Goal: Task Accomplishment & Management: Manage account settings

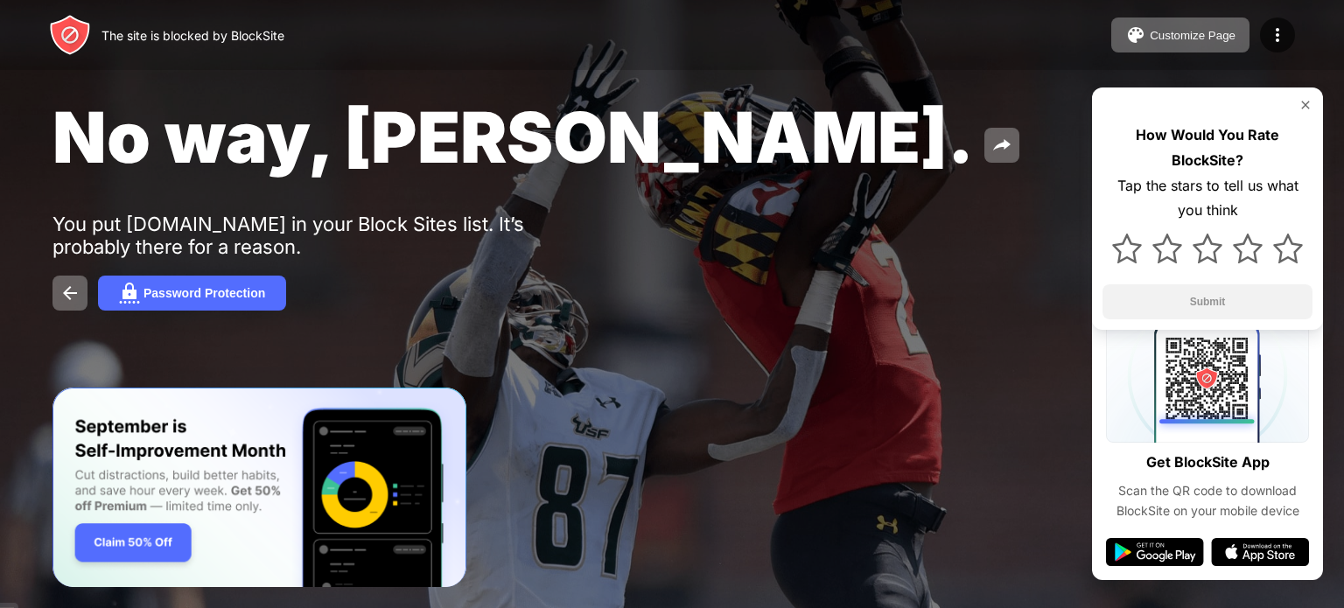
click at [1303, 102] on img at bounding box center [1306, 105] width 14 height 14
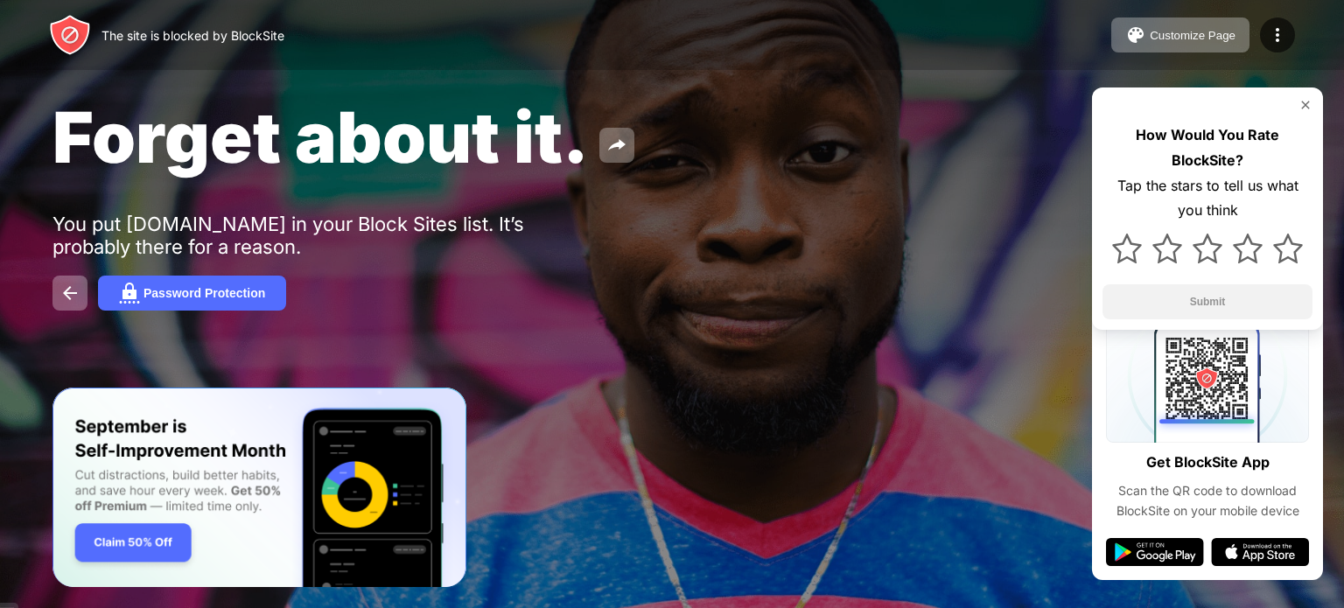
click at [1305, 107] on img at bounding box center [1306, 105] width 14 height 14
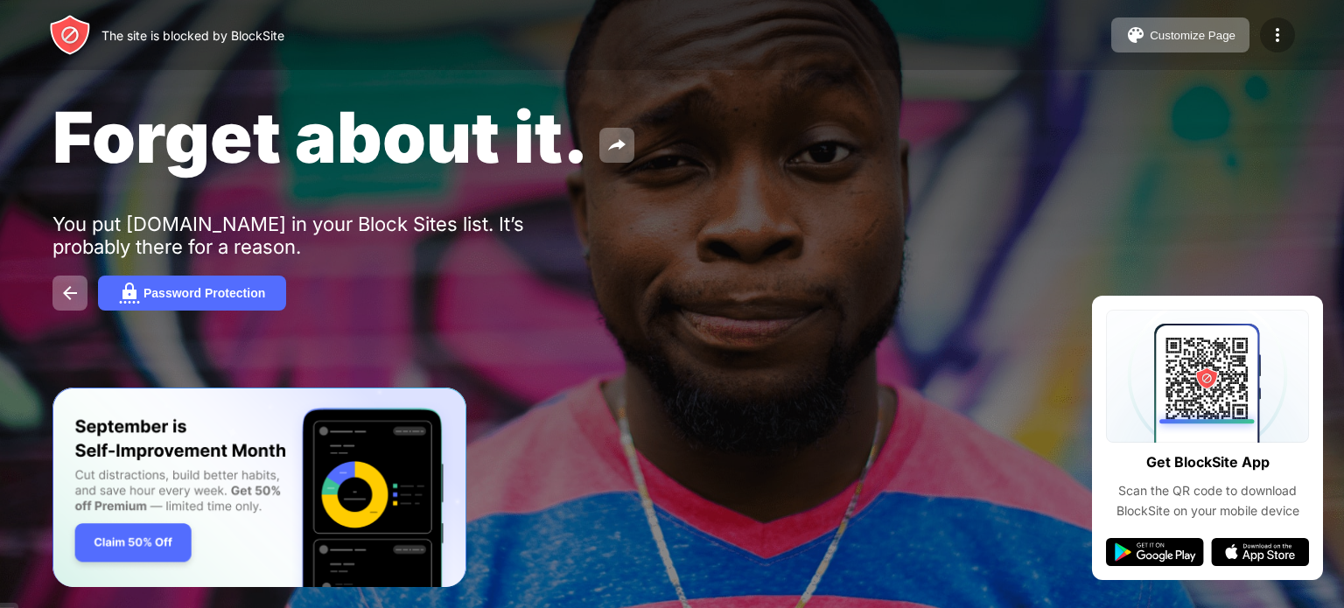
click at [1268, 37] on img at bounding box center [1277, 35] width 21 height 21
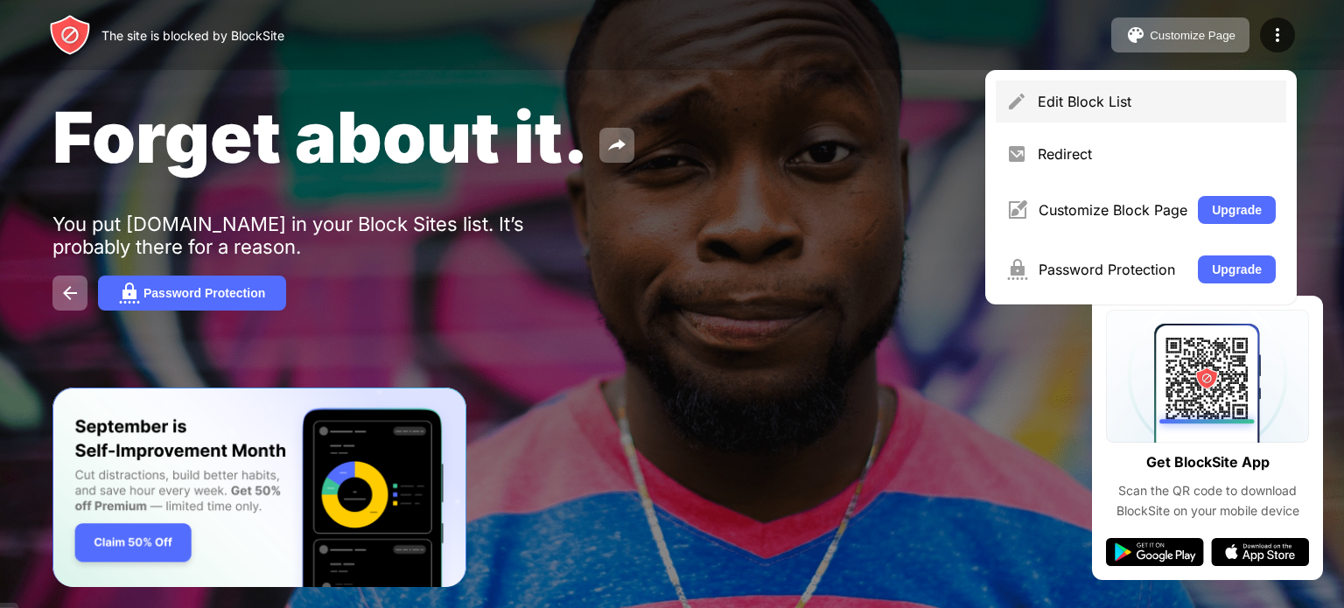
click at [1162, 98] on div "Edit Block List" at bounding box center [1157, 102] width 238 height 18
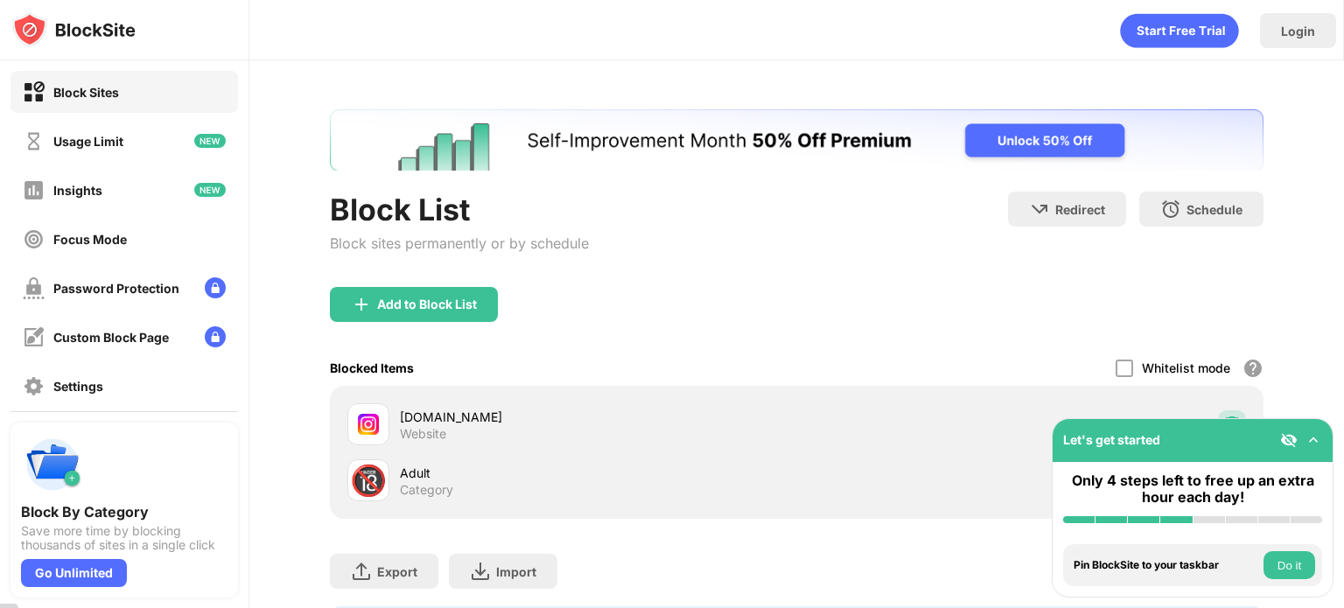
click at [1218, 412] on div at bounding box center [1232, 424] width 28 height 28
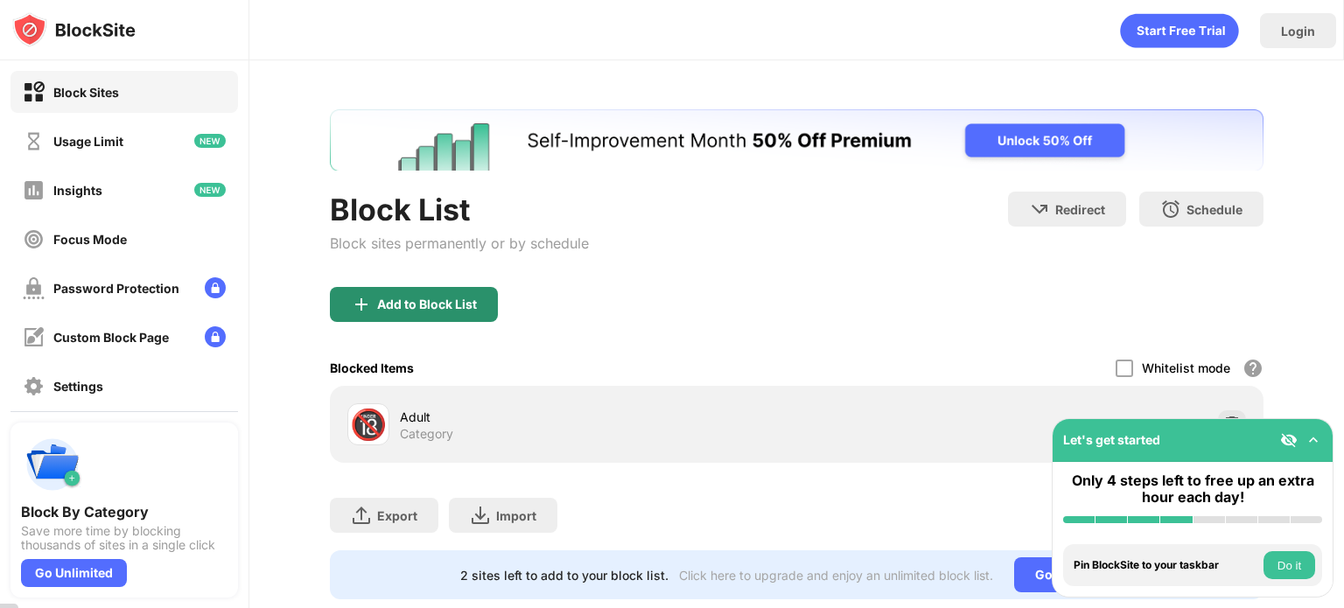
click at [452, 312] on div "Add to Block List" at bounding box center [414, 304] width 168 height 35
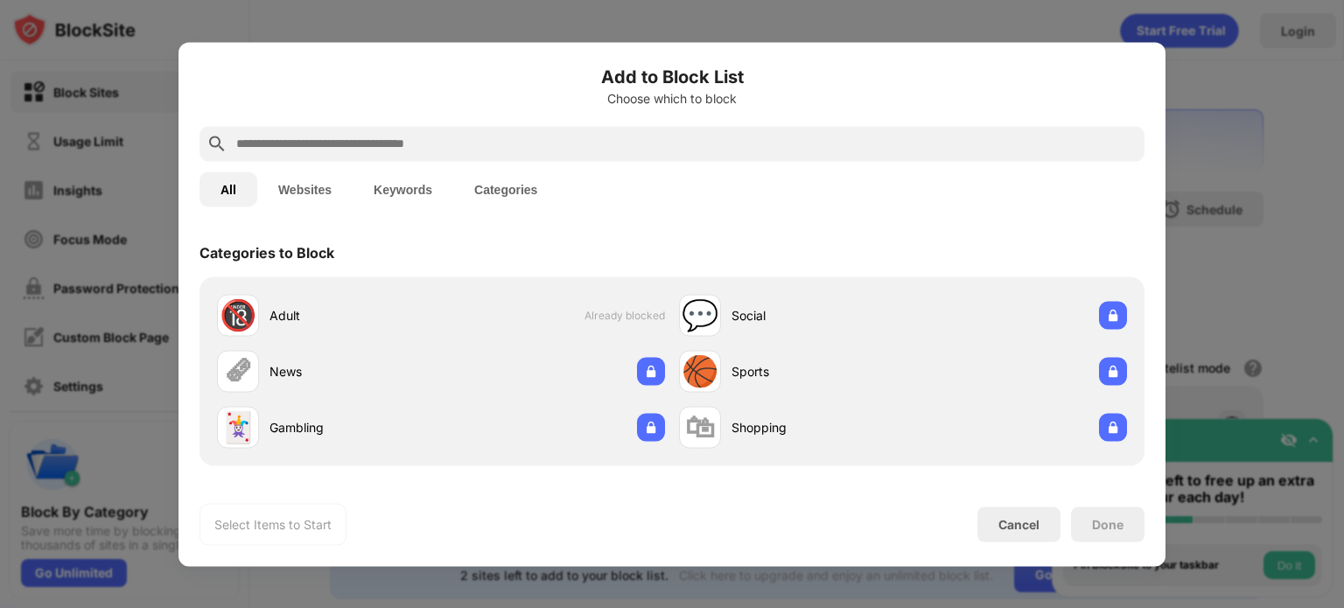
click at [462, 137] on input "text" at bounding box center [686, 143] width 903 height 21
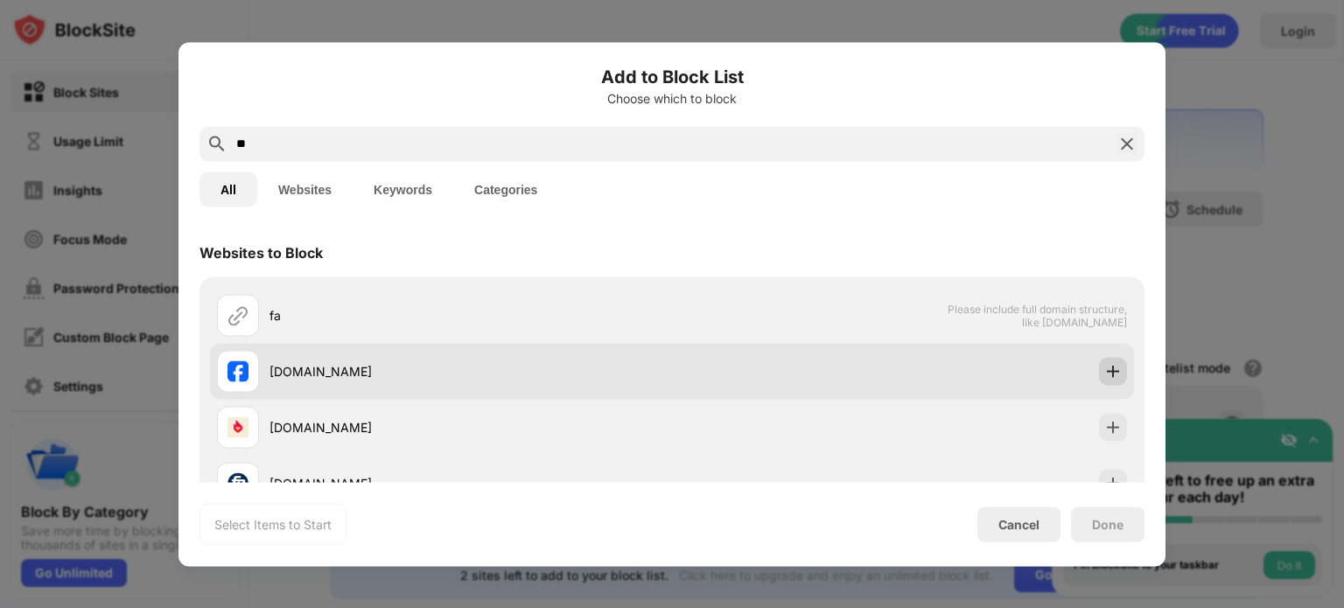
type input "**"
click at [1112, 369] on div at bounding box center [1113, 371] width 28 height 28
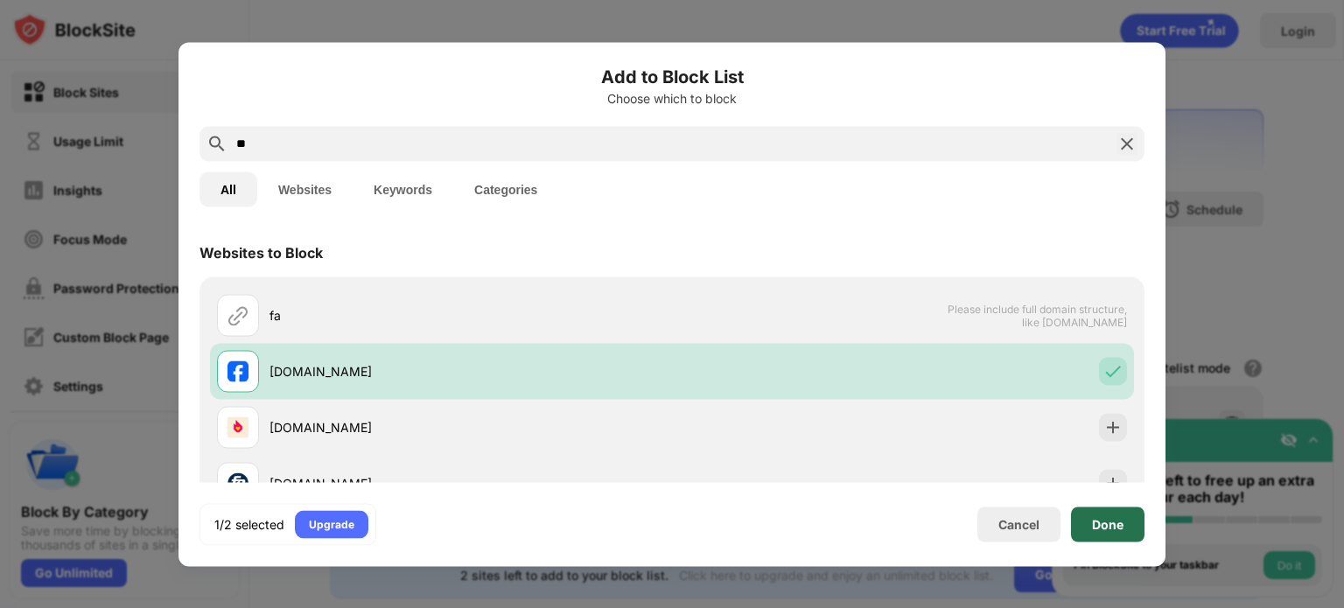
click at [1096, 535] on div "Done" at bounding box center [1108, 524] width 74 height 35
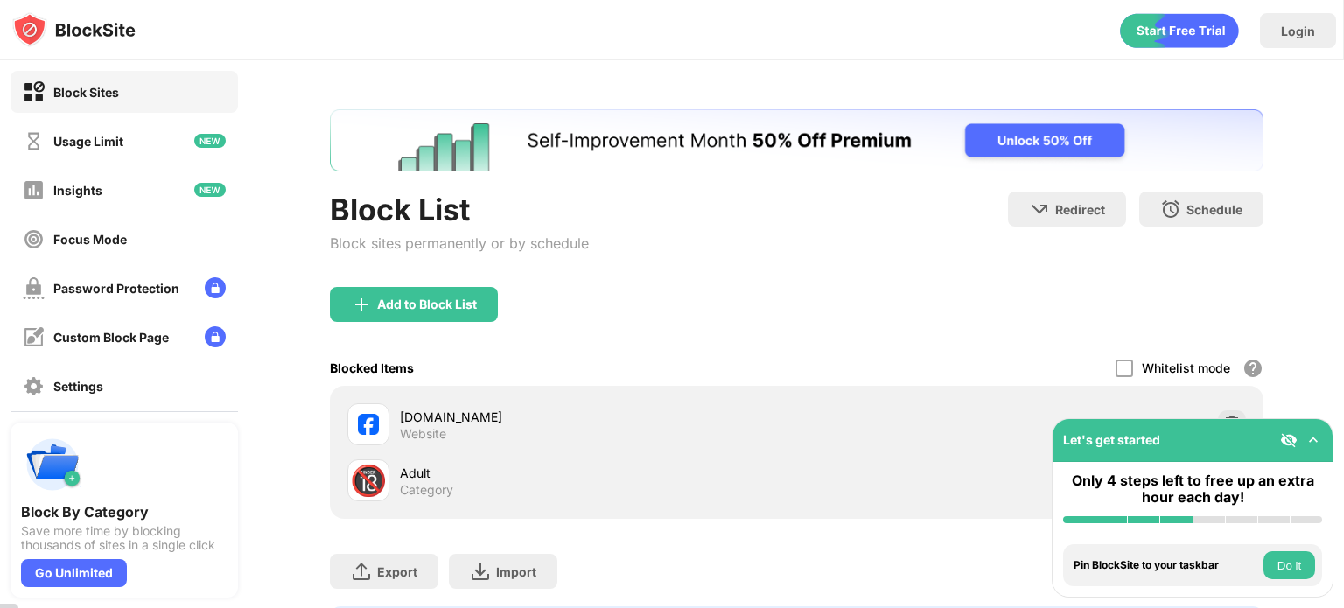
click at [480, 326] on div "Add to Block List" at bounding box center [797, 318] width 934 height 63
click at [477, 314] on div "Add to Block List" at bounding box center [414, 304] width 168 height 35
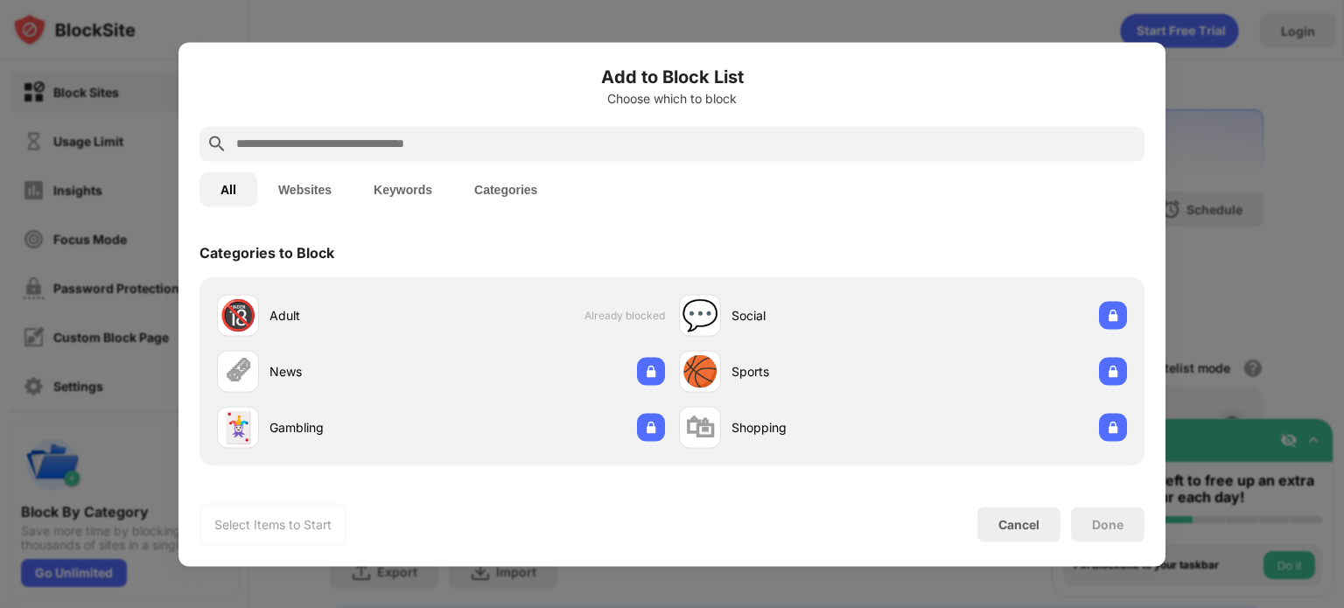
click at [567, 149] on input "text" at bounding box center [686, 143] width 903 height 21
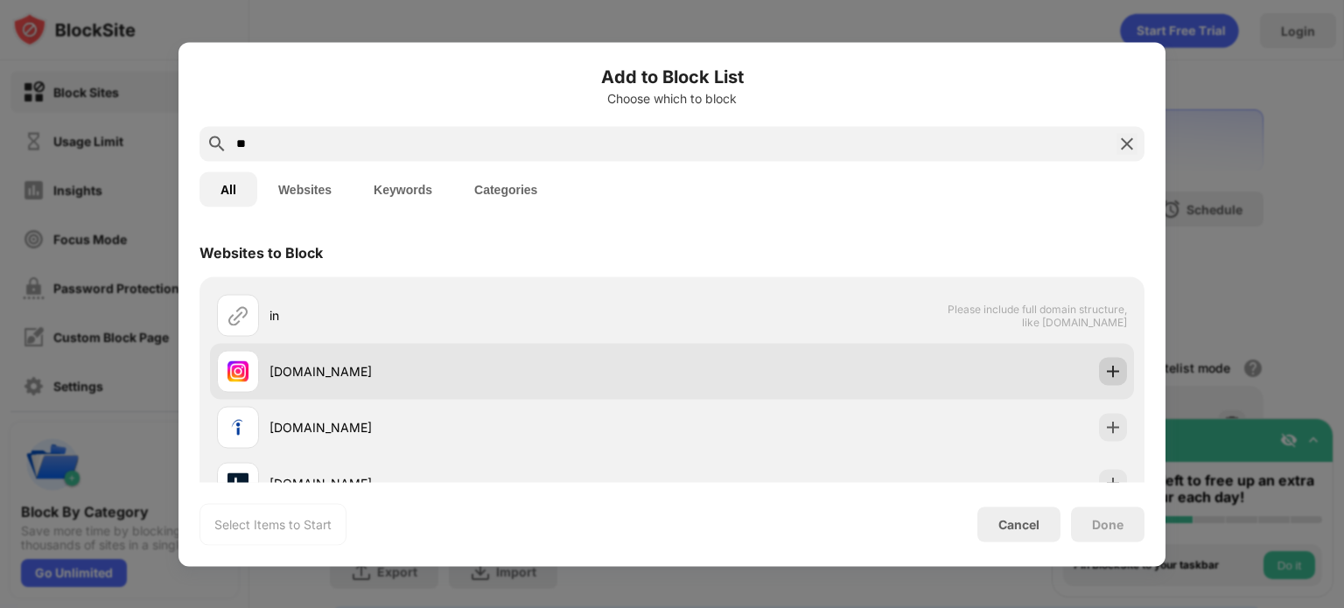
type input "**"
click at [1107, 377] on img at bounding box center [1113, 371] width 18 height 18
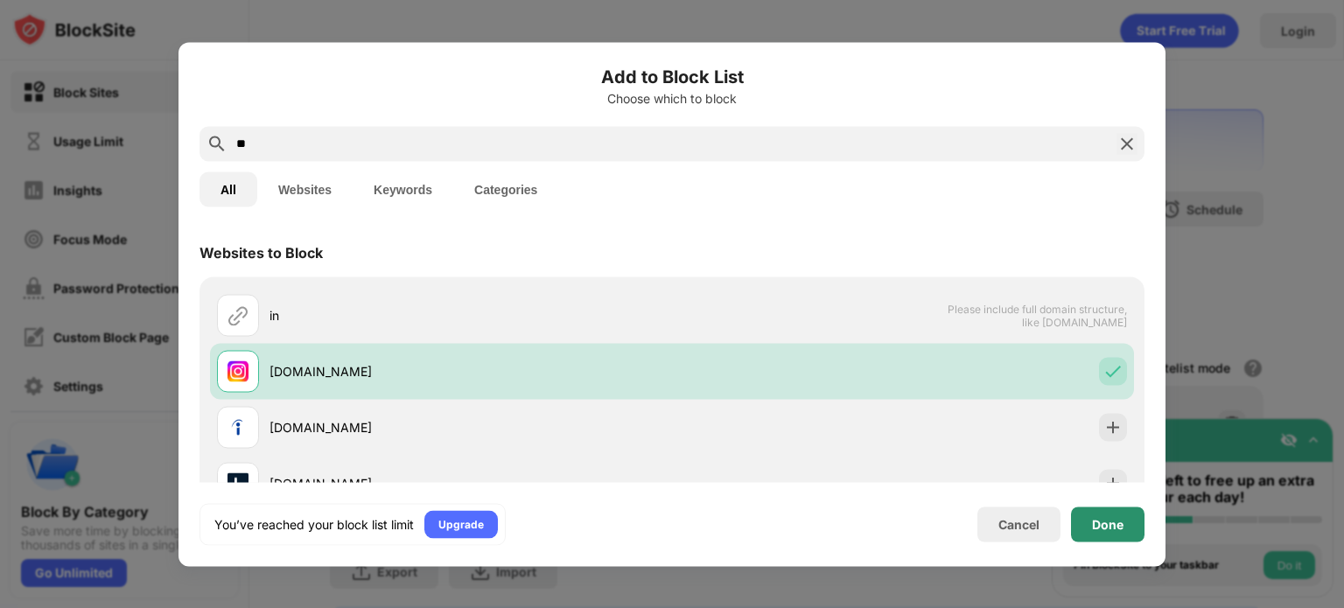
click at [1114, 521] on div "Done" at bounding box center [1108, 524] width 32 height 14
